Goal: Information Seeking & Learning: Learn about a topic

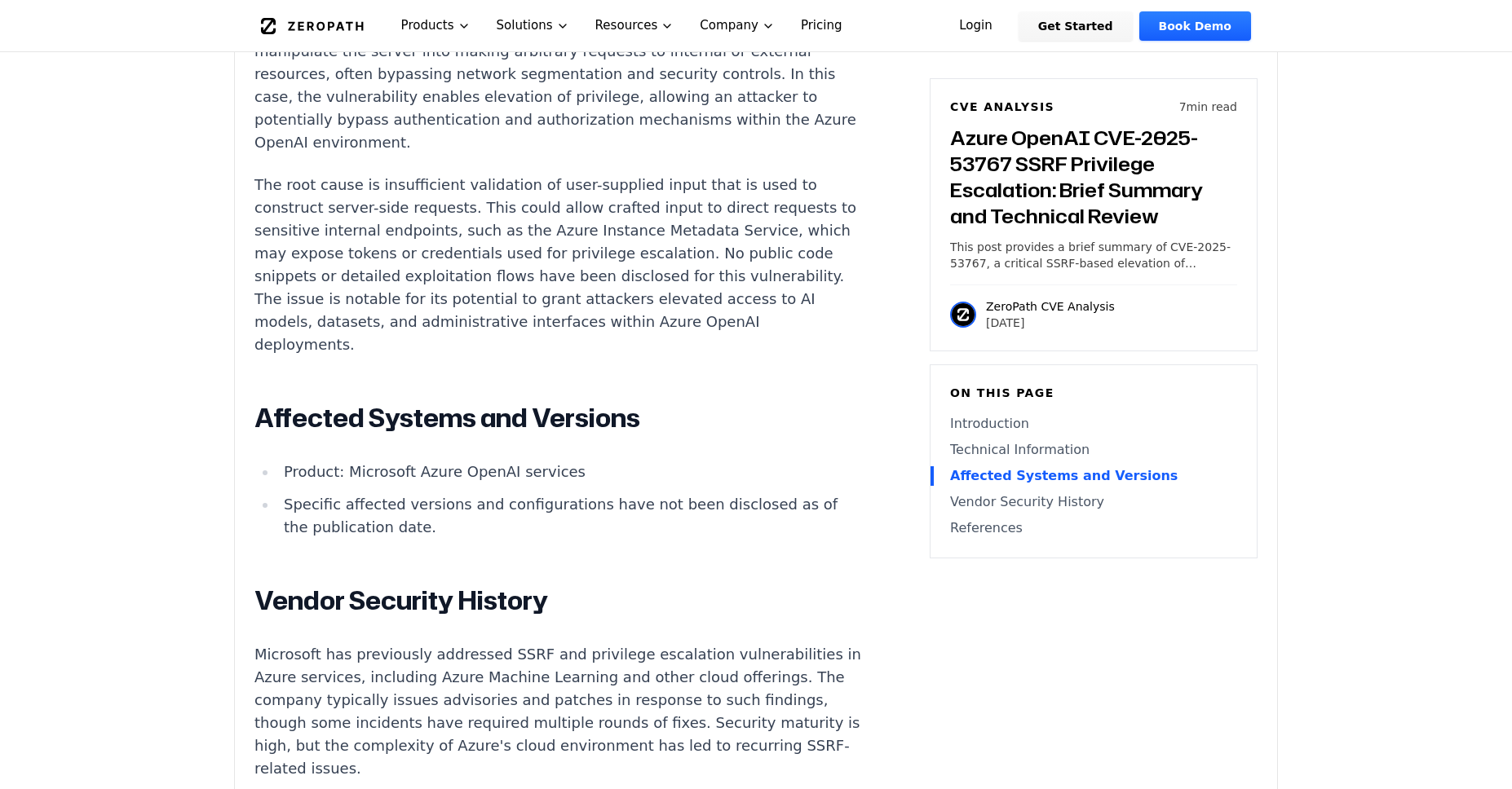
scroll to position [1487, 0]
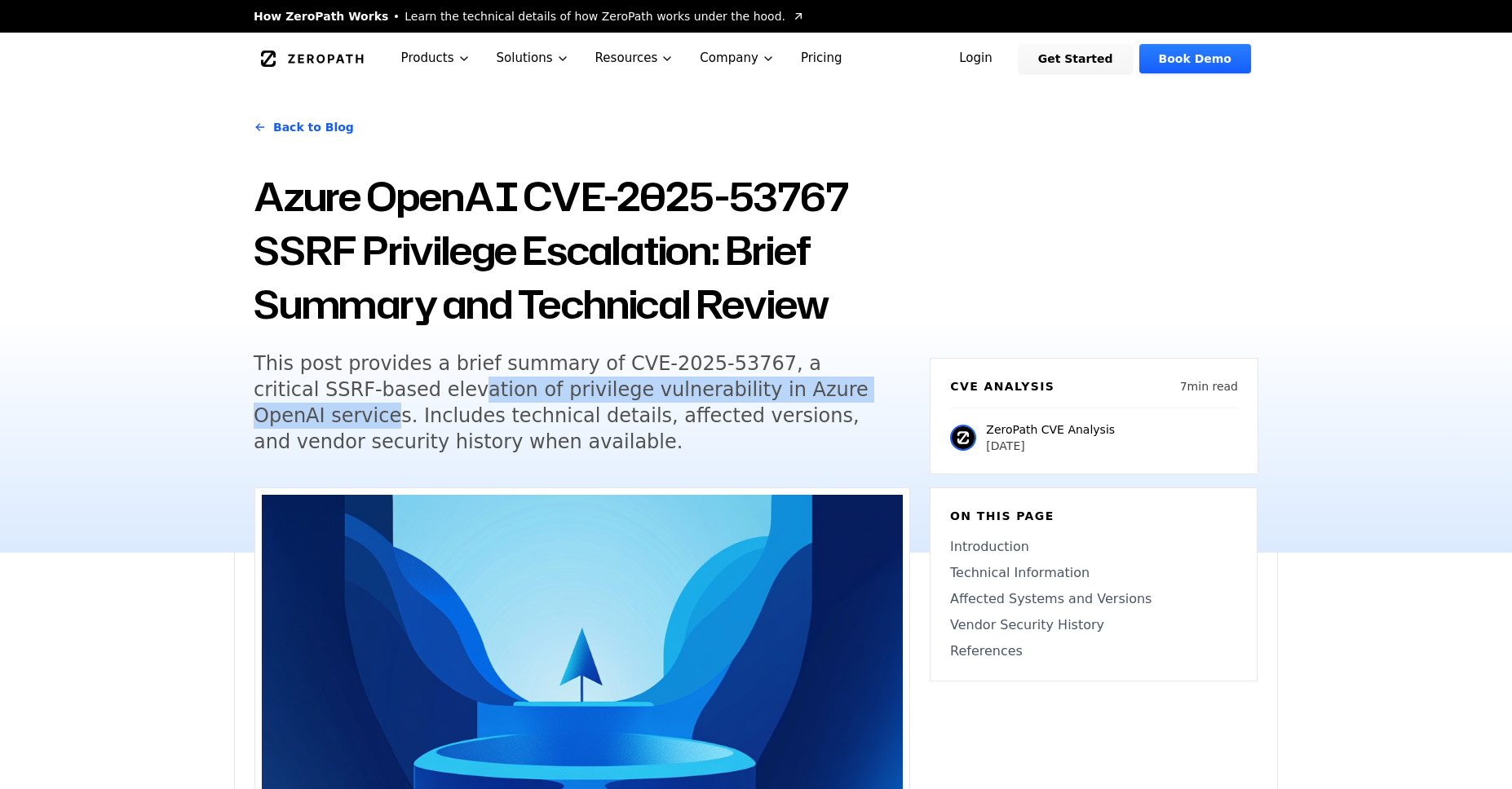
drag, startPoint x: 349, startPoint y: 397, endPoint x: 833, endPoint y: 393, distance: 484.0
click at [833, 393] on h5 "This post provides a brief summary of CVE-2025-53767, a critical SSRF-based ele…" at bounding box center [567, 402] width 627 height 104
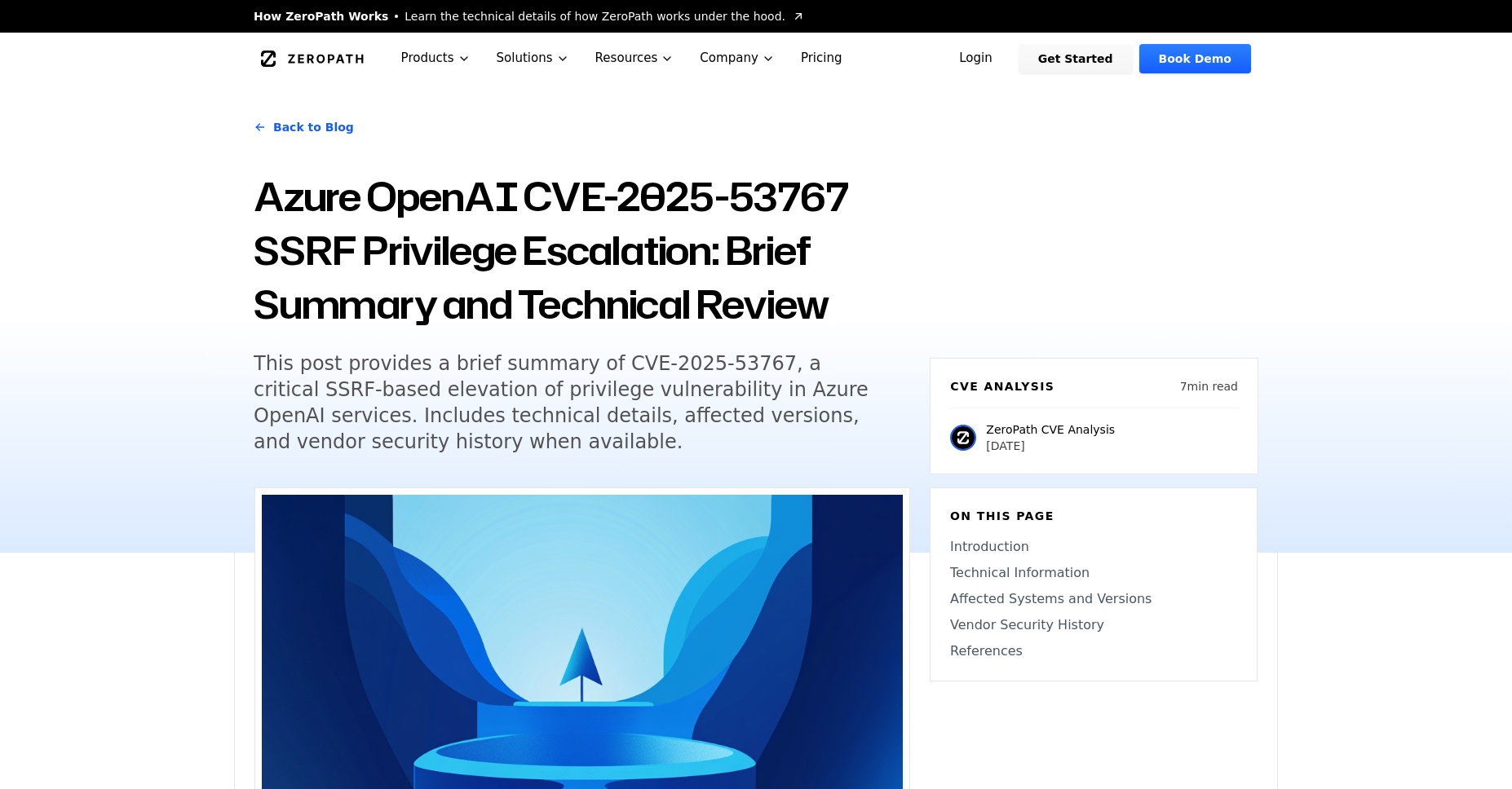
click at [714, 405] on h5 "This post provides a brief summary of CVE-2025-53767, a critical SSRF-based ele…" at bounding box center [567, 402] width 627 height 104
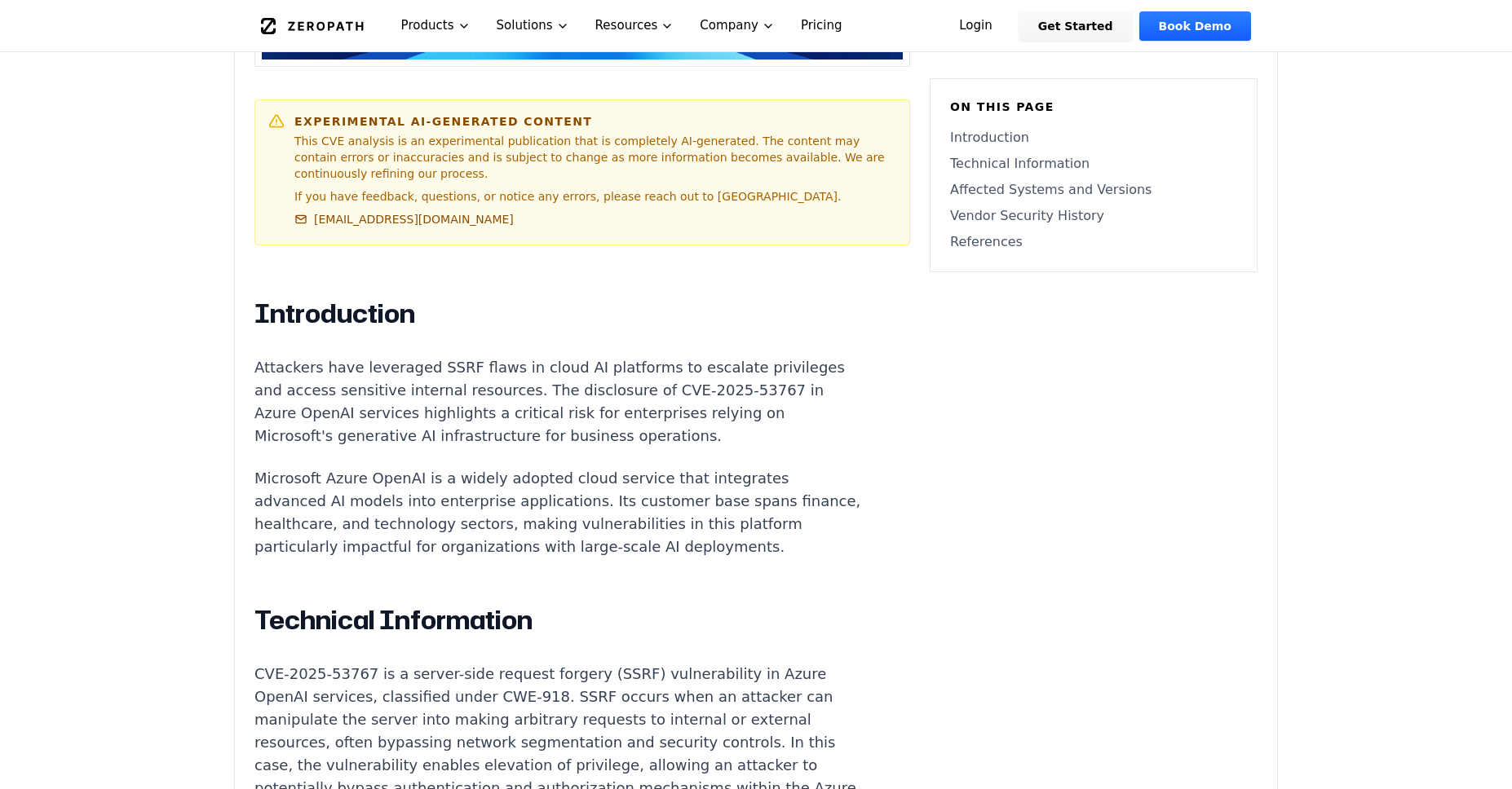
scroll to position [836, 0]
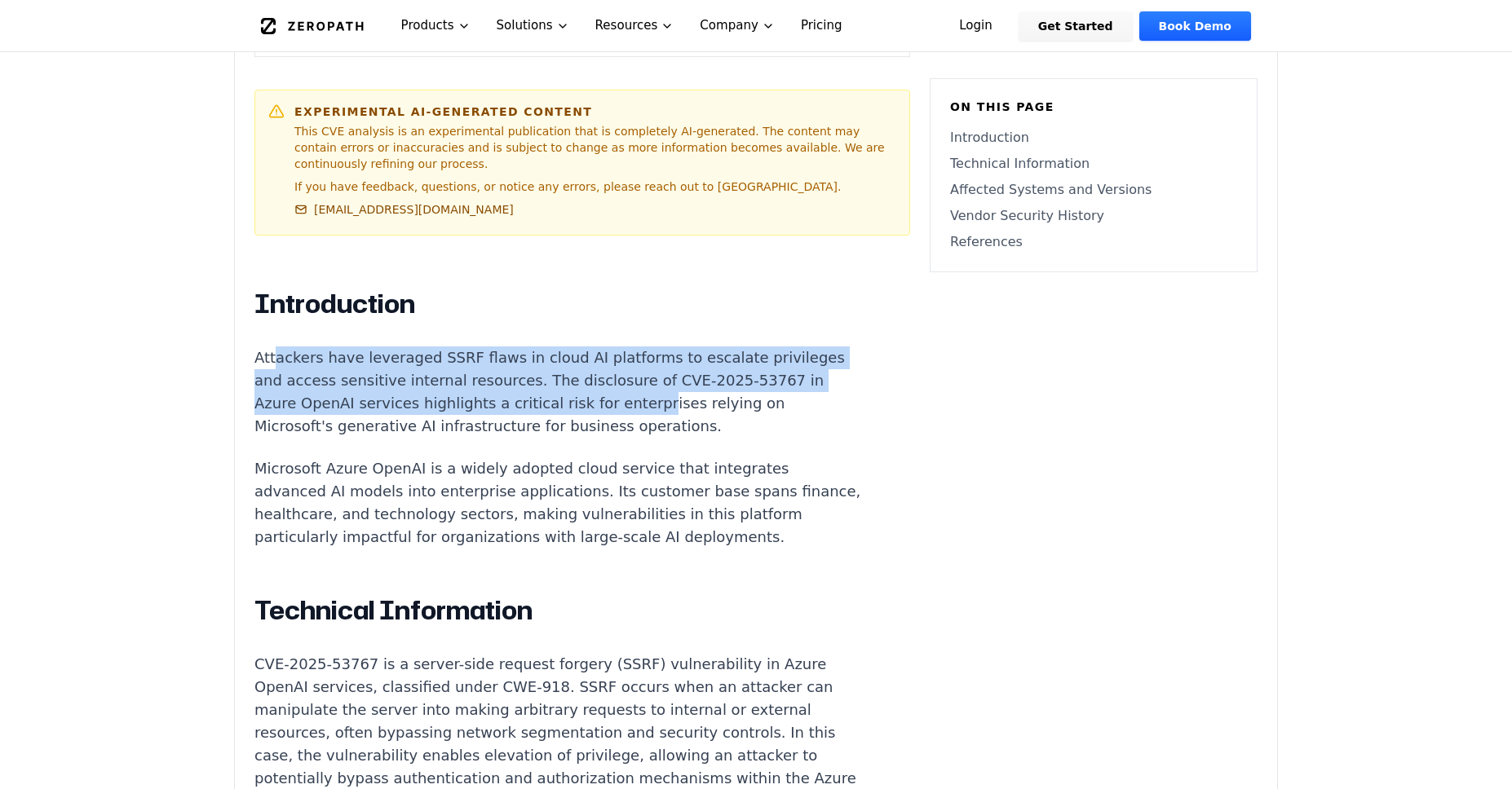
drag, startPoint x: 277, startPoint y: 358, endPoint x: 637, endPoint y: 398, distance: 362.2
click at [637, 398] on p "Attackers have leveraged SSRF flaws in cloud AI platforms to escalate privilege…" at bounding box center [558, 392] width 607 height 92
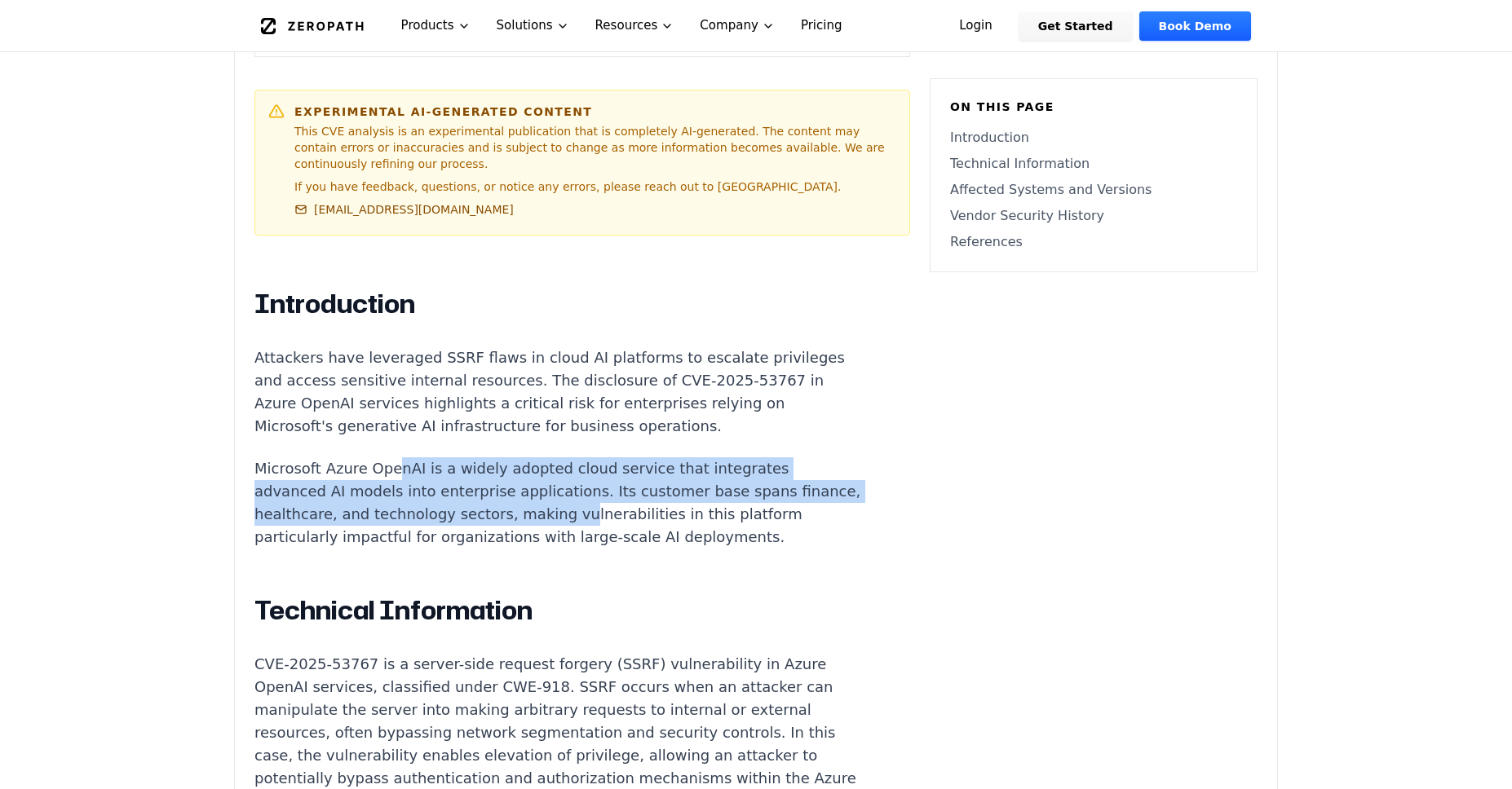
drag, startPoint x: 410, startPoint y: 474, endPoint x: 619, endPoint y: 511, distance: 212.2
click at [615, 511] on p "Microsoft Azure OpenAI is a widely adopted cloud service that integrates advanc…" at bounding box center [558, 503] width 607 height 92
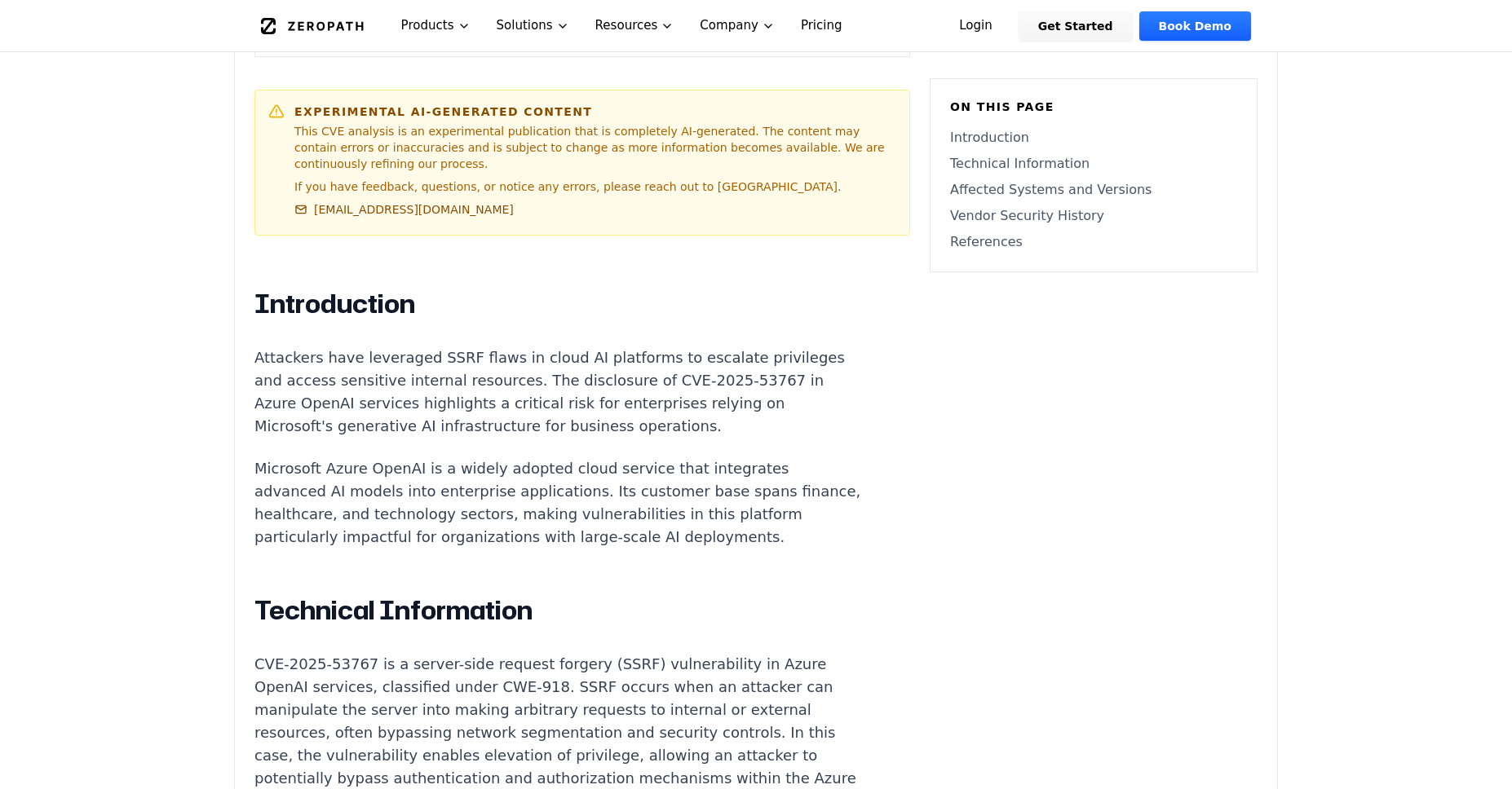
drag, startPoint x: 695, startPoint y: 507, endPoint x: 726, endPoint y: 511, distance: 31.3
click at [701, 511] on p "Microsoft Azure OpenAI is a widely adopted cloud service that integrates advanc…" at bounding box center [558, 503] width 607 height 92
click at [973, 503] on div "Experimental AI-Generated Content This CVE analysis is an experimental publicat…" at bounding box center [756, 728] width 1042 height 2154
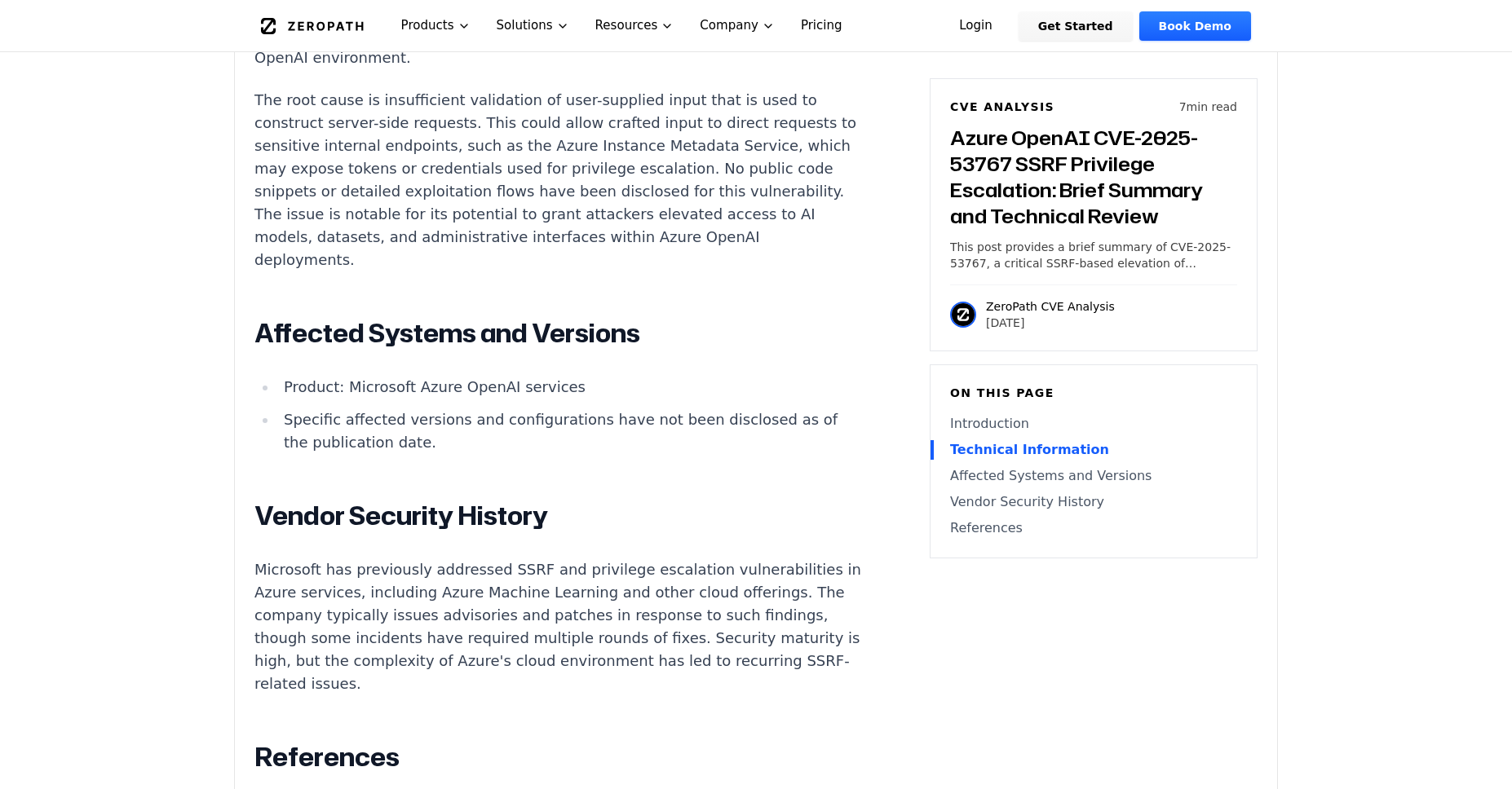
scroll to position [1673, 0]
